Goal: Check status

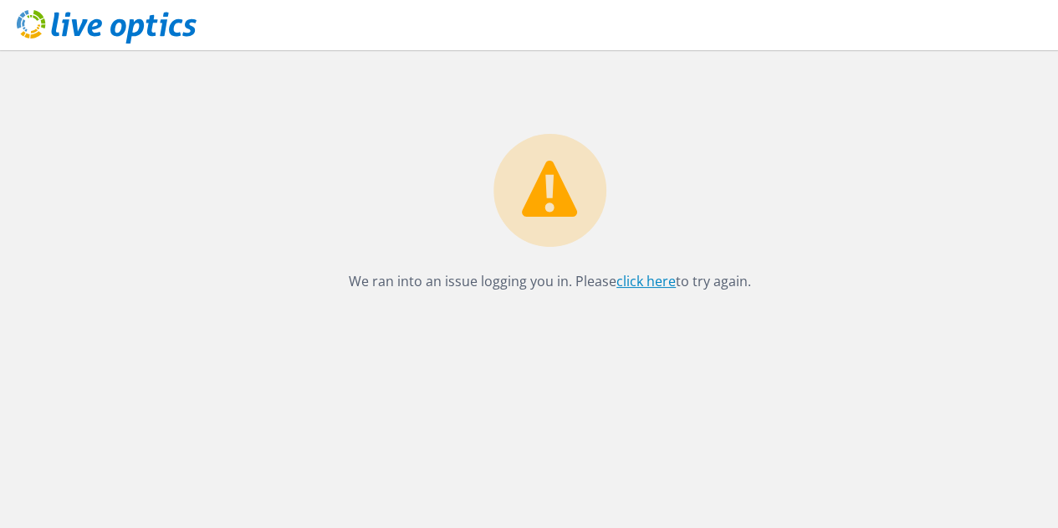
click at [630, 281] on link "click here" at bounding box center [645, 281] width 59 height 18
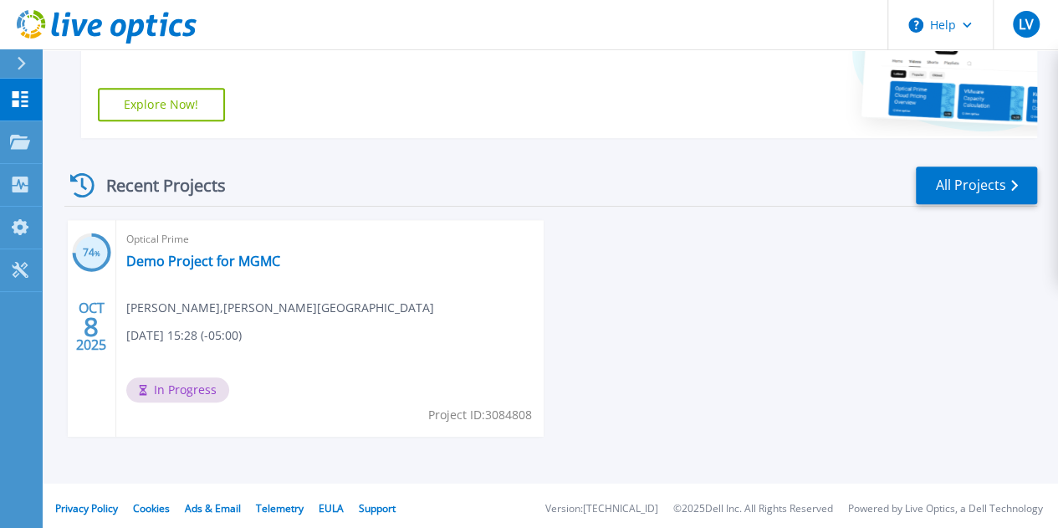
scroll to position [373, 0]
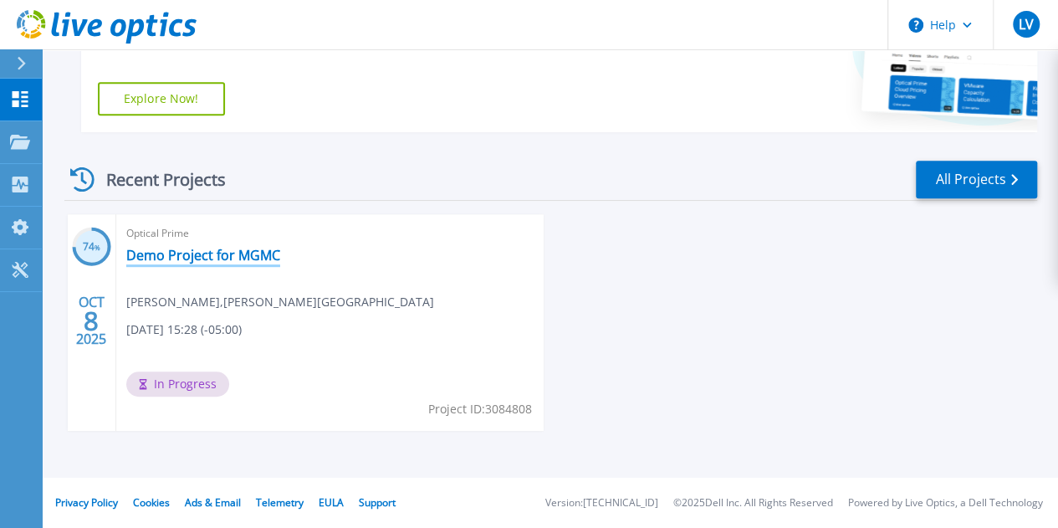
click at [163, 255] on link "Demo Project for MGMC" at bounding box center [203, 255] width 154 height 17
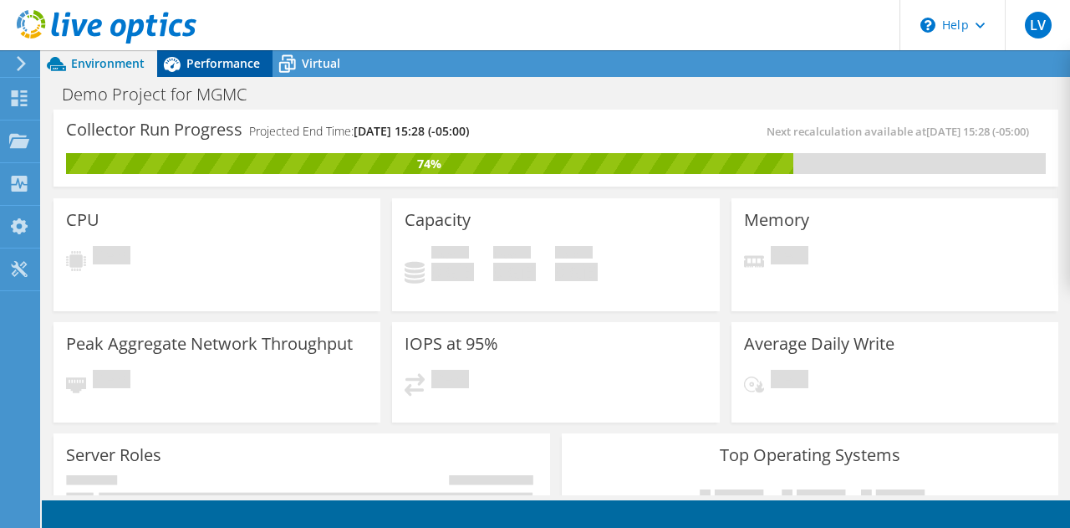
click at [224, 59] on span "Performance" at bounding box center [223, 63] width 74 height 16
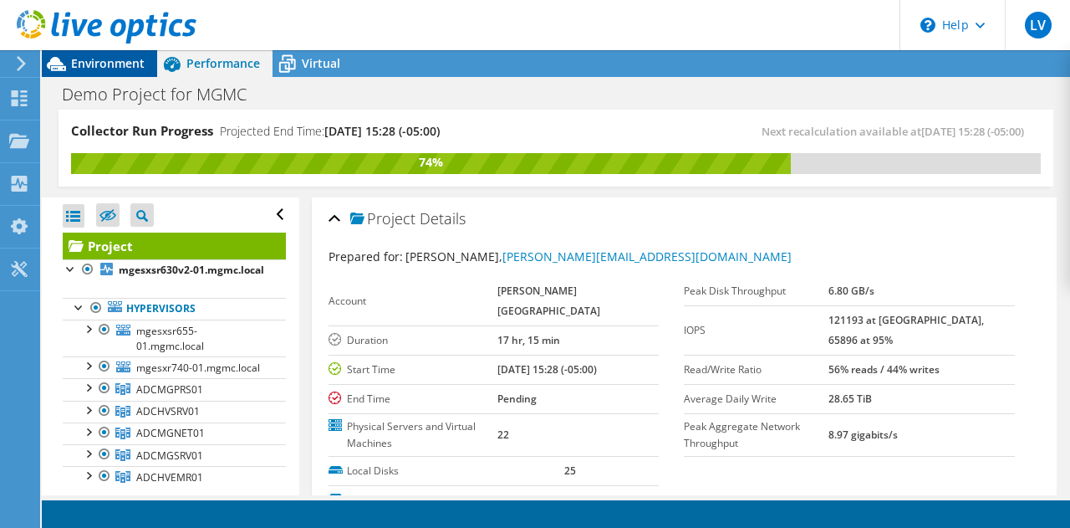
click at [110, 64] on span "Environment" at bounding box center [108, 63] width 74 height 16
